Goal: Communication & Community: Connect with others

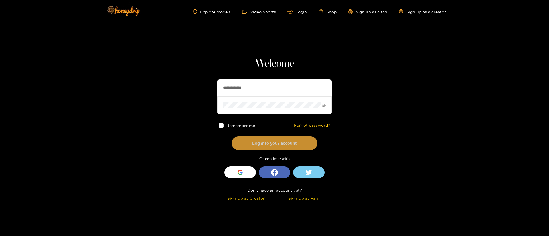
click at [277, 145] on button "Log into your account" at bounding box center [275, 143] width 86 height 13
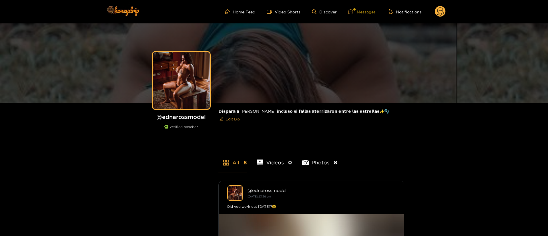
click at [368, 9] on div "Messages" at bounding box center [361, 12] width 27 height 7
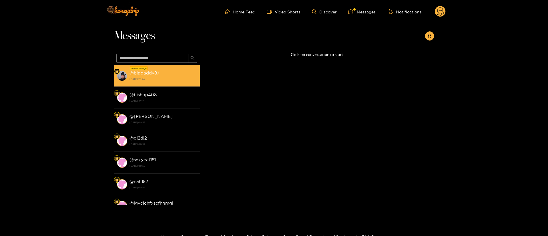
click at [173, 73] on div "@ bigdaddy87 [DATE] 23:24" at bounding box center [162, 75] width 67 height 13
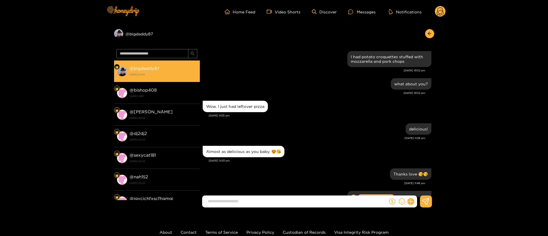
scroll to position [494, 0]
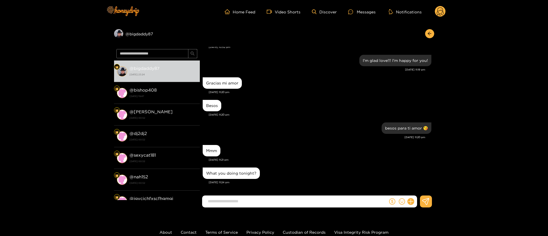
click at [296, 198] on input at bounding box center [296, 201] width 183 height 9
click at [295, 202] on input at bounding box center [296, 201] width 183 height 9
type input "**********"
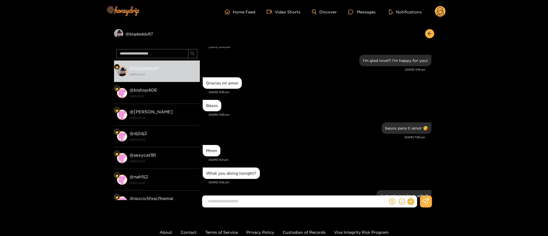
scroll to position [516, 0]
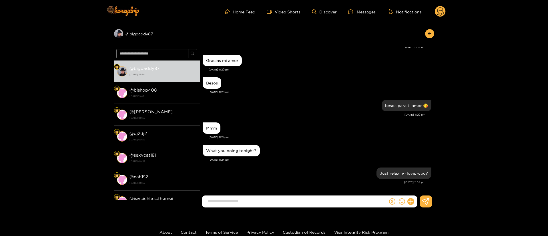
click at [318, 175] on div "Just relaxing love, wbu?" at bounding box center [317, 173] width 229 height 14
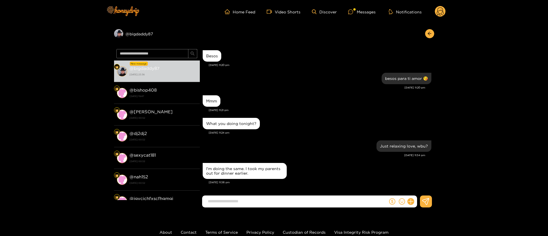
click at [264, 204] on input at bounding box center [296, 201] width 183 height 9
type input "**********"
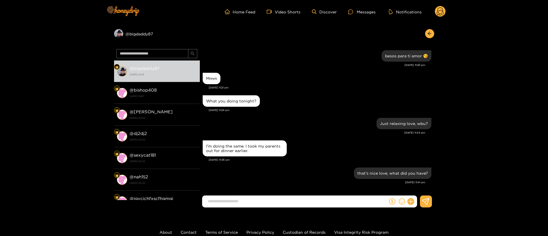
click at [349, 115] on div "What you doing tonight? [DATE] 11:24 pm" at bounding box center [317, 105] width 229 height 23
click at [429, 30] on button "button" at bounding box center [429, 33] width 9 height 9
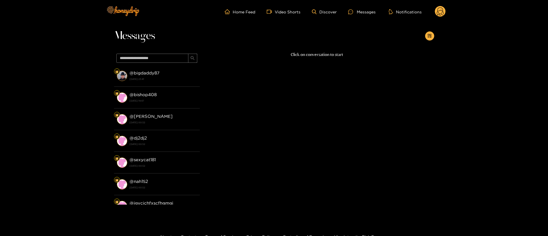
click at [438, 12] on circle at bounding box center [440, 11] width 11 height 11
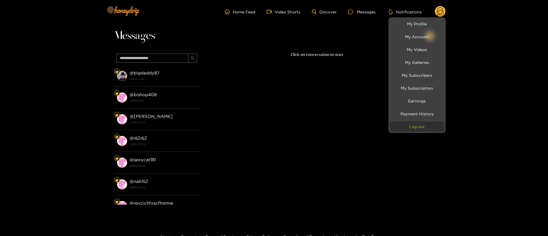
click at [427, 129] on button "Log out" at bounding box center [417, 127] width 54 height 10
